Goal: Transaction & Acquisition: Book appointment/travel/reservation

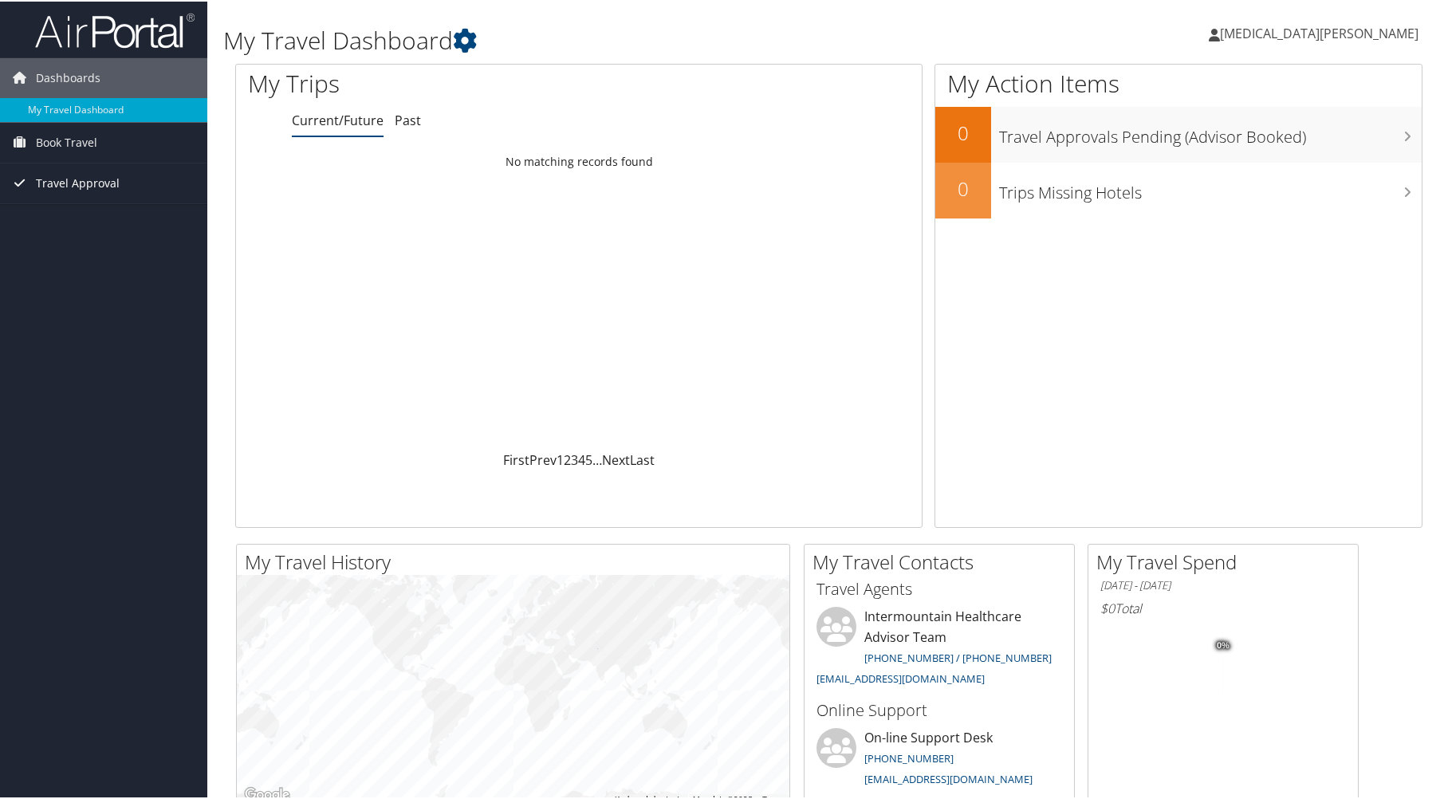
click at [54, 185] on span "Travel Approval" at bounding box center [78, 182] width 84 height 40
click at [58, 144] on span "Book Travel" at bounding box center [66, 141] width 61 height 40
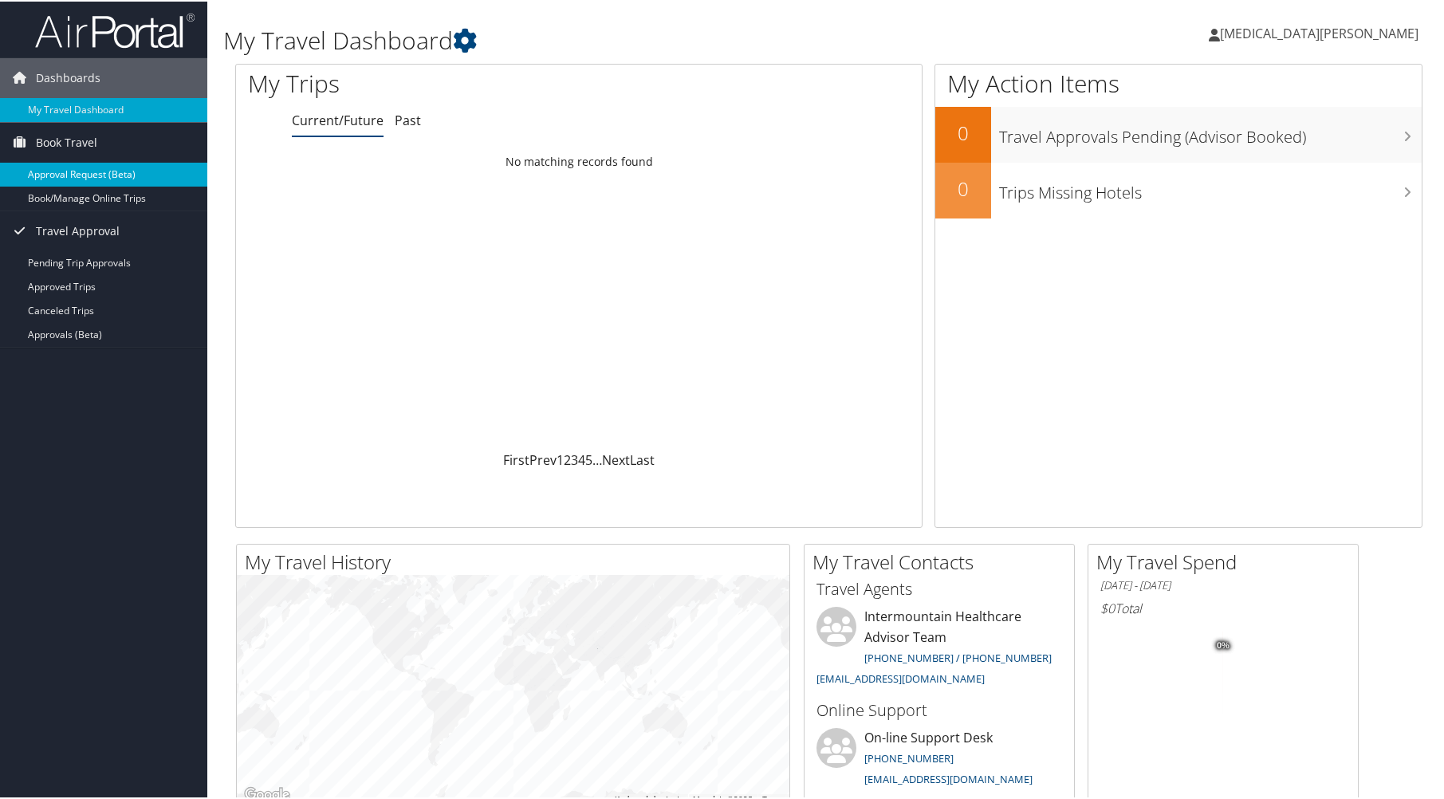
click at [60, 178] on link "Approval Request (Beta)" at bounding box center [103, 173] width 207 height 24
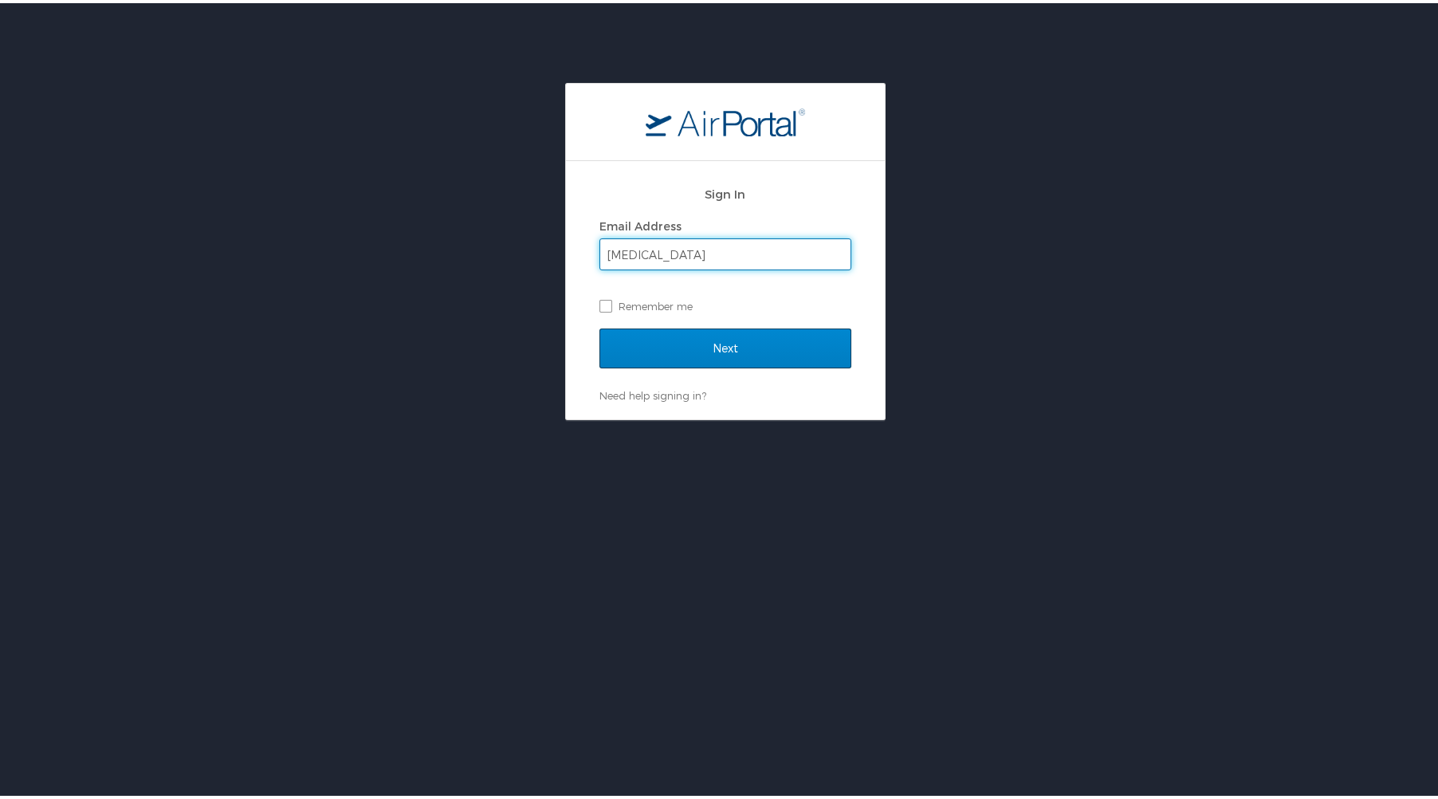
type input "[MEDICAL_DATA][EMAIL_ADDRESS][DOMAIN_NAME]"
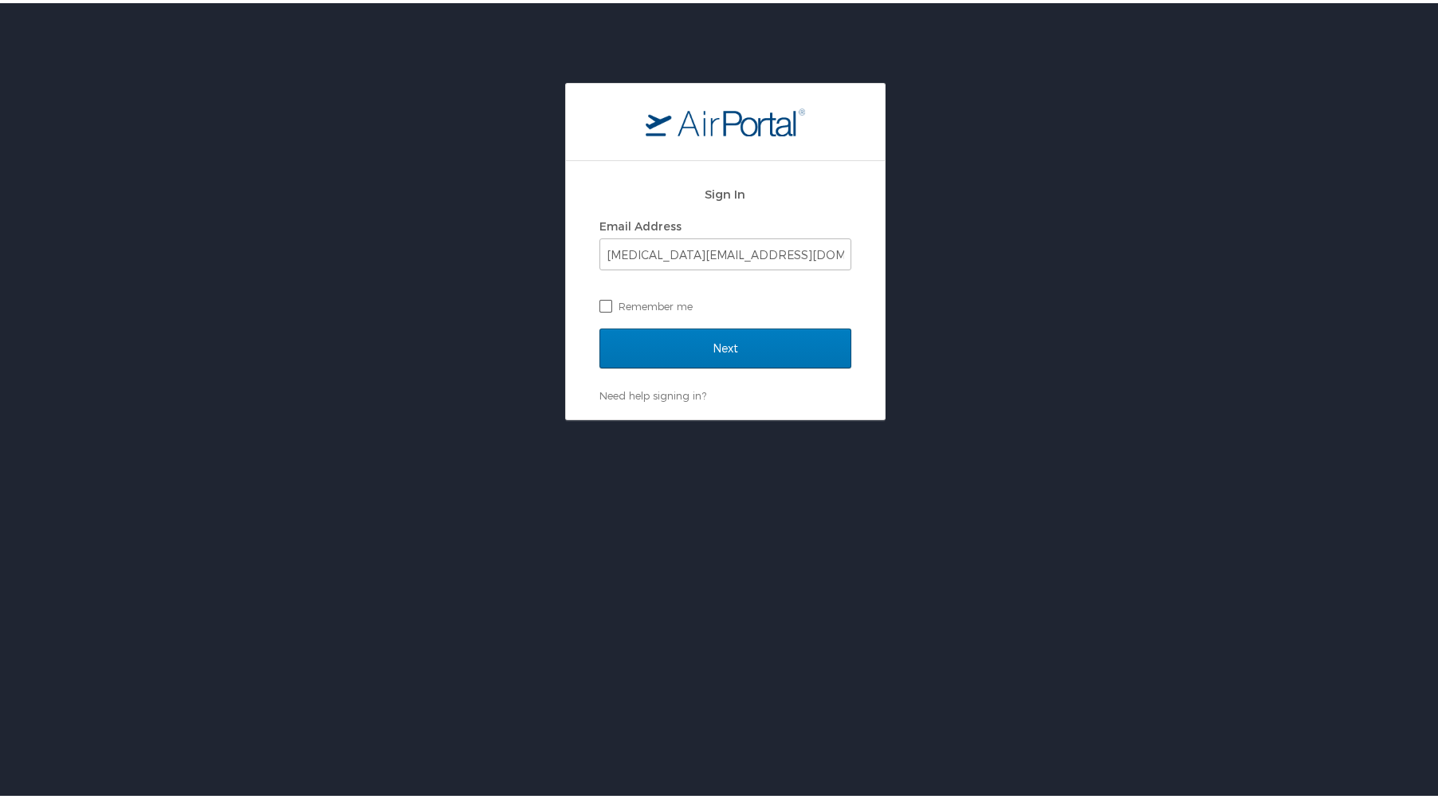
click at [600, 304] on label "Remember me" at bounding box center [726, 303] width 252 height 24
click at [600, 304] on input "Remember me" at bounding box center [605, 302] width 10 height 10
checkbox input "true"
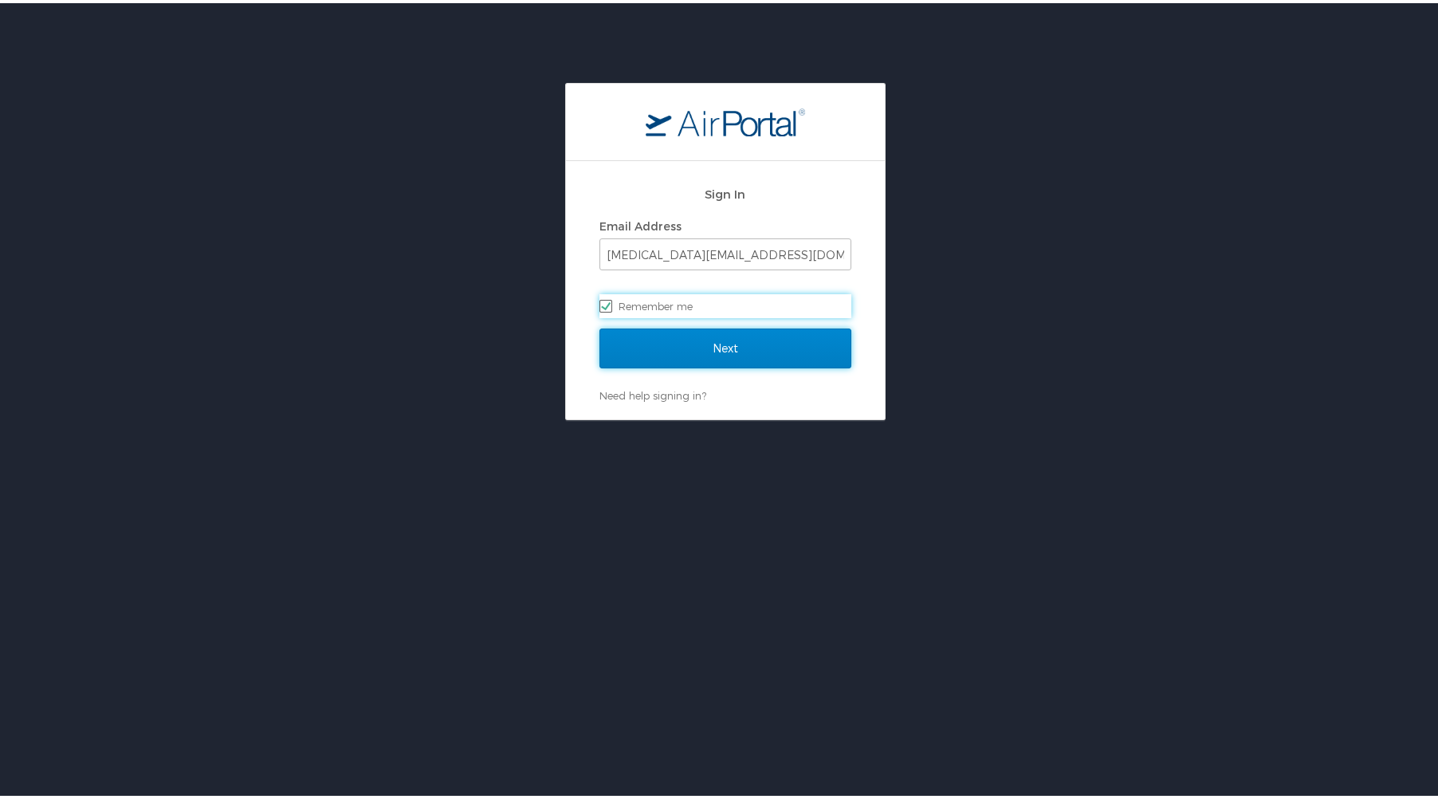
click at [638, 344] on input "Next" at bounding box center [726, 345] width 252 height 40
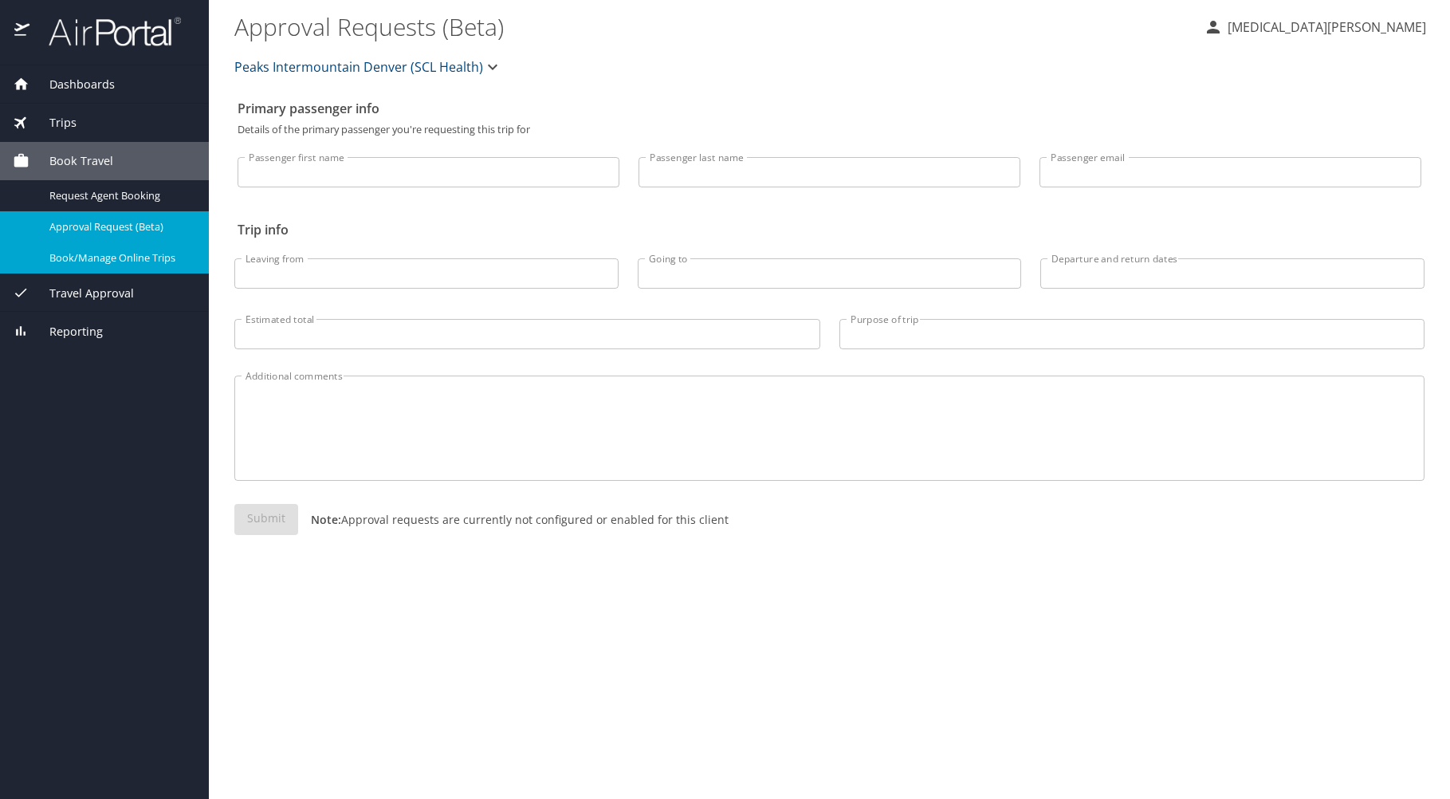
click at [145, 256] on span "Book/Manage Online Trips" at bounding box center [119, 257] width 140 height 15
